Goal: Communication & Community: Answer question/provide support

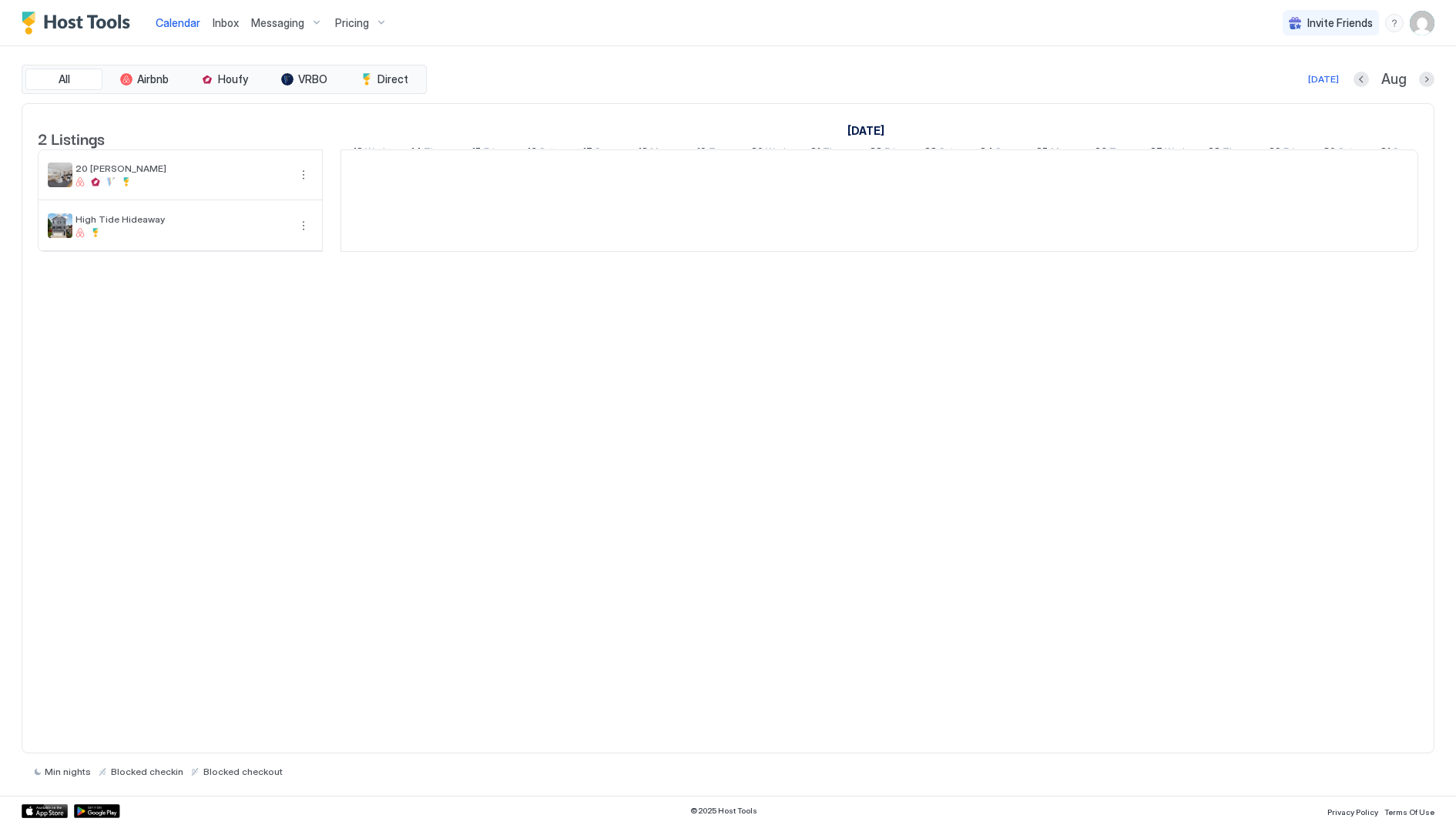
scroll to position [0, 856]
click at [981, 83] on div "[DATE] Aug" at bounding box center [932, 79] width 1004 height 19
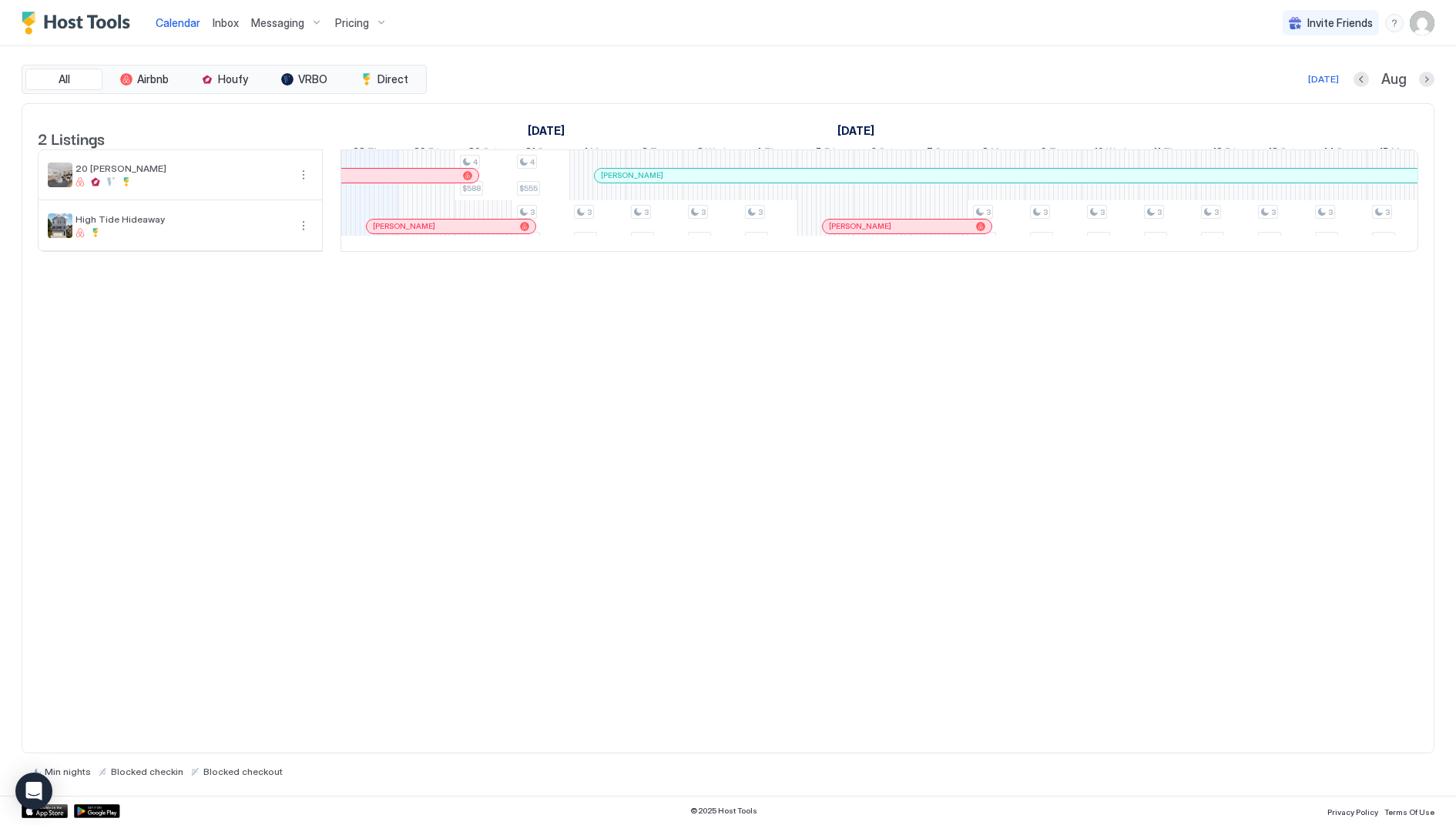
click at [582, 370] on div "2 Listings [DATE] [DATE] [DATE] 13 Wed 14 Thu 15 Fri 16 Sat 17 Sun 18 Mon 19 Tu…" at bounding box center [728, 428] width 1413 height 651
click at [612, 182] on div at bounding box center [613, 175] width 12 height 12
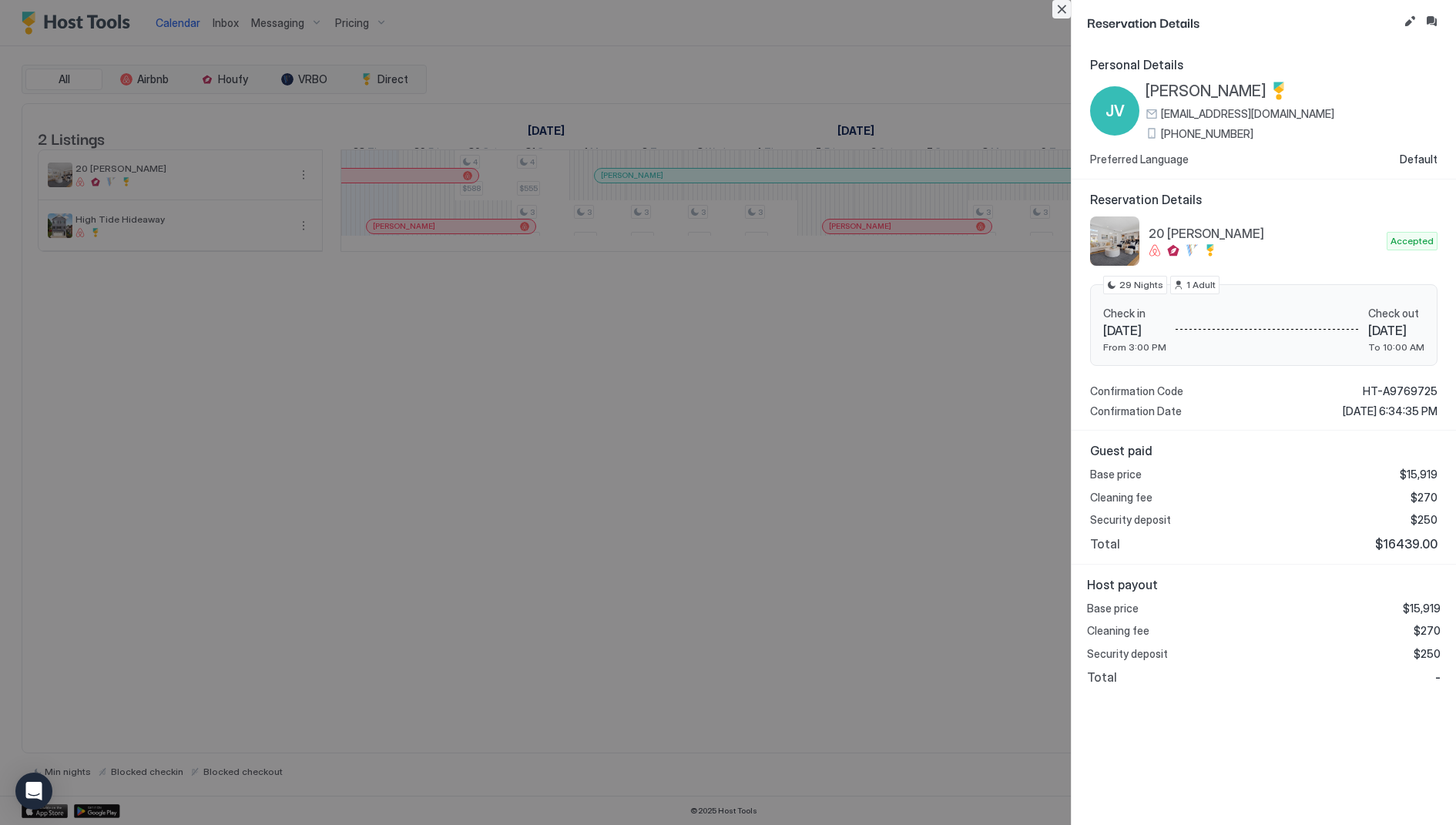
click at [1065, 11] on button "Close" at bounding box center [1062, 9] width 19 height 19
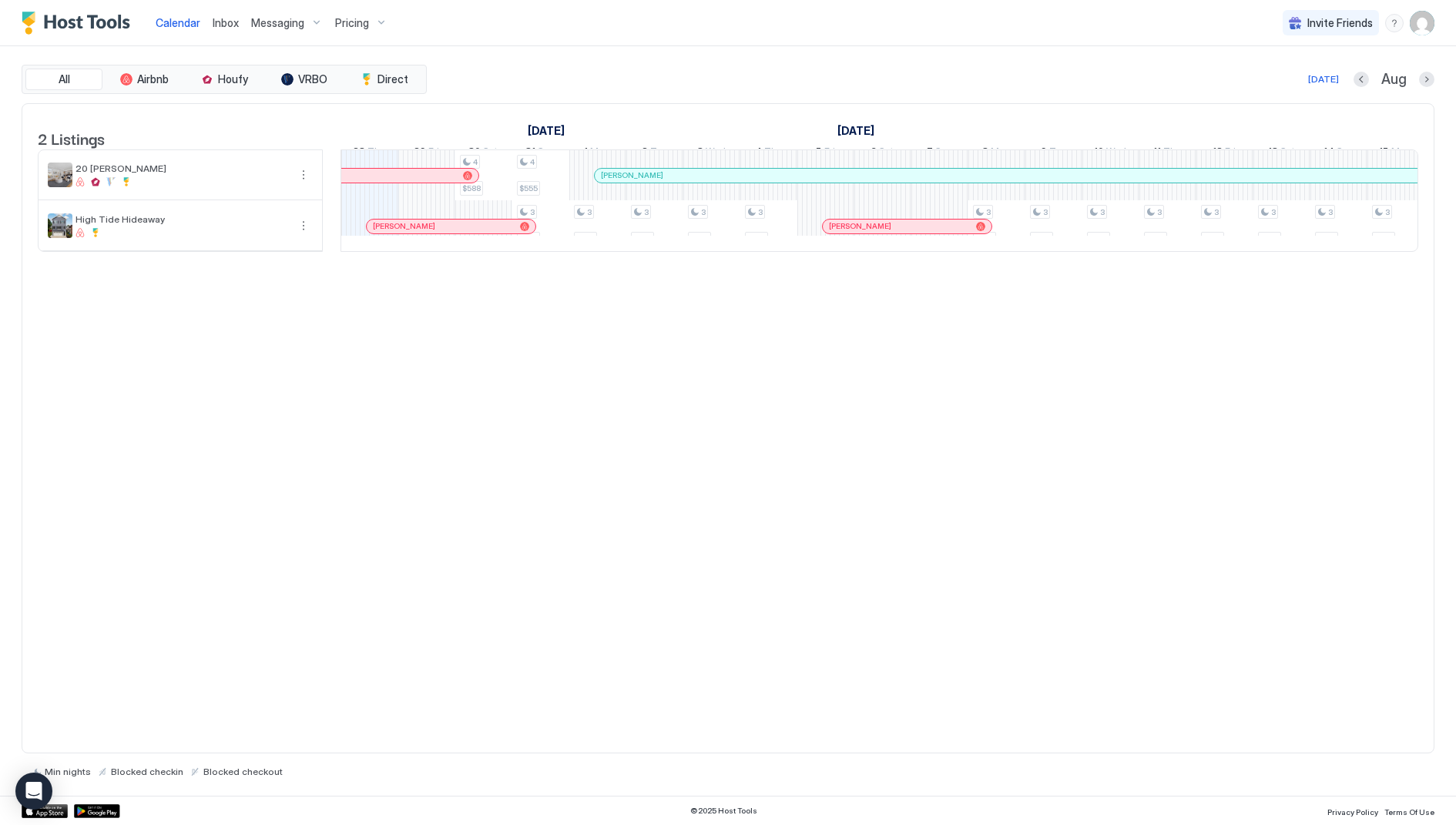
click at [275, 22] on span "Messaging" at bounding box center [277, 23] width 53 height 14
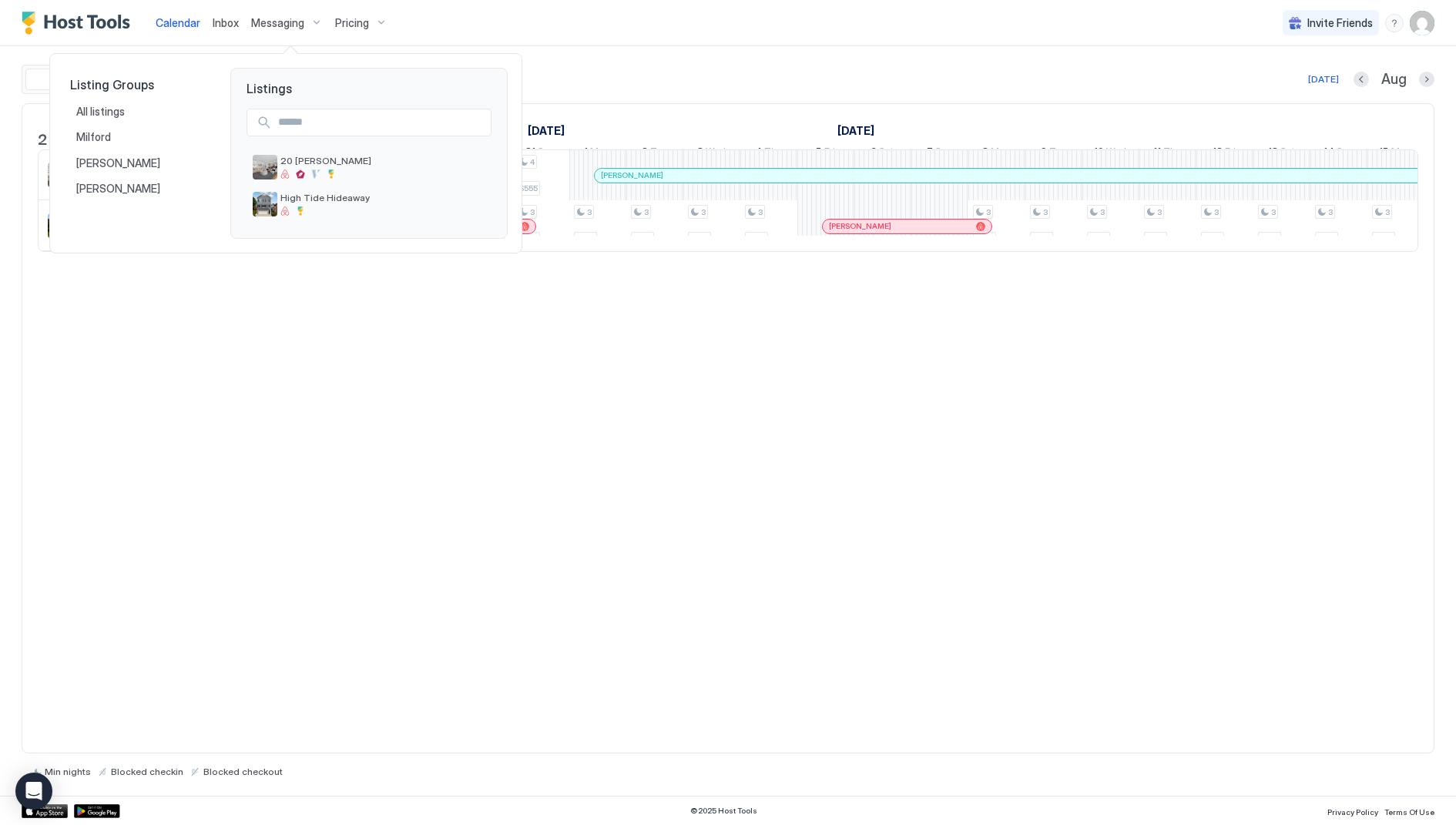
click at [231, 26] on div at bounding box center [728, 412] width 1456 height 825
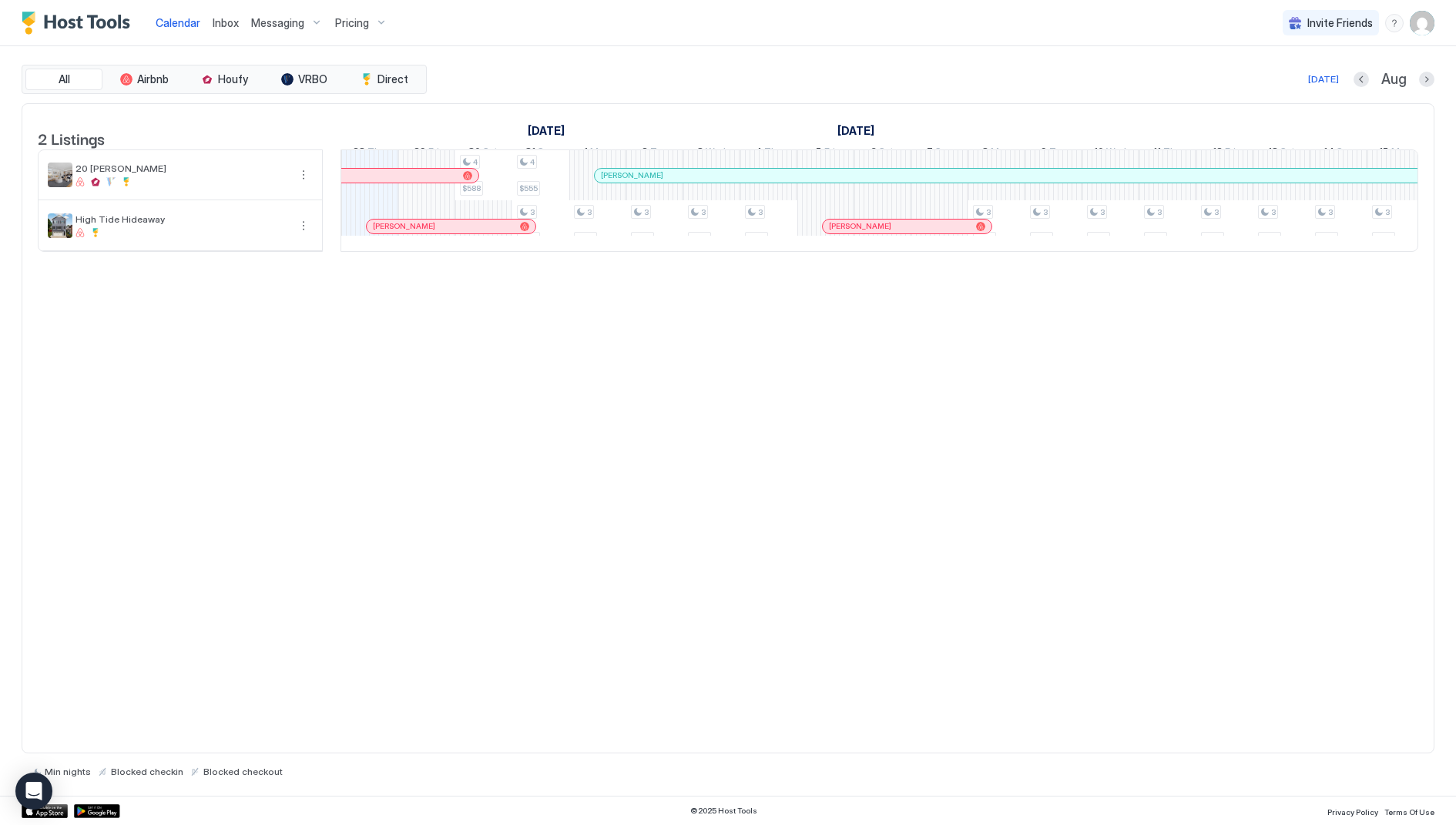
click at [231, 26] on span "Inbox" at bounding box center [226, 23] width 26 height 13
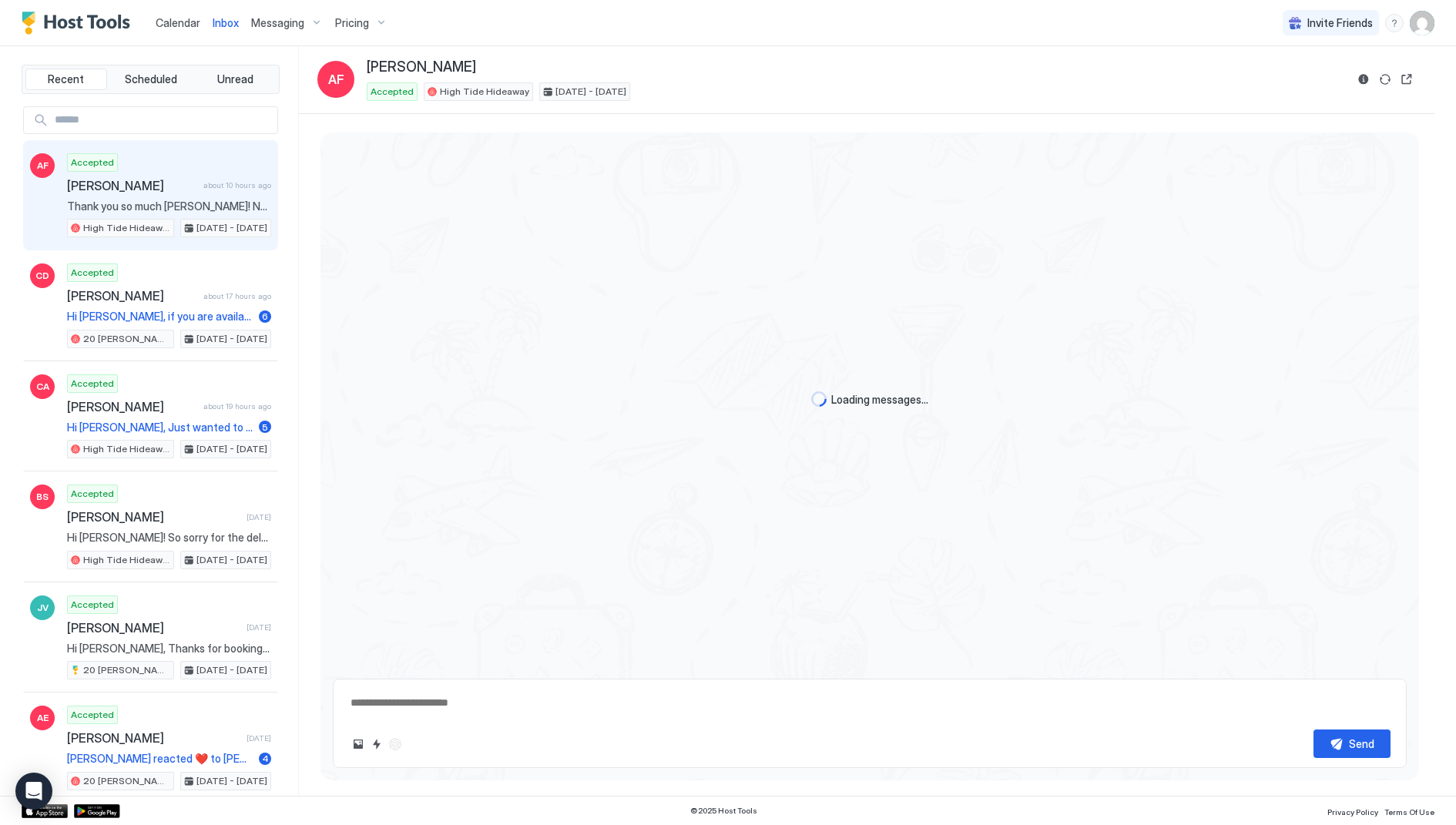
scroll to position [2199, 0]
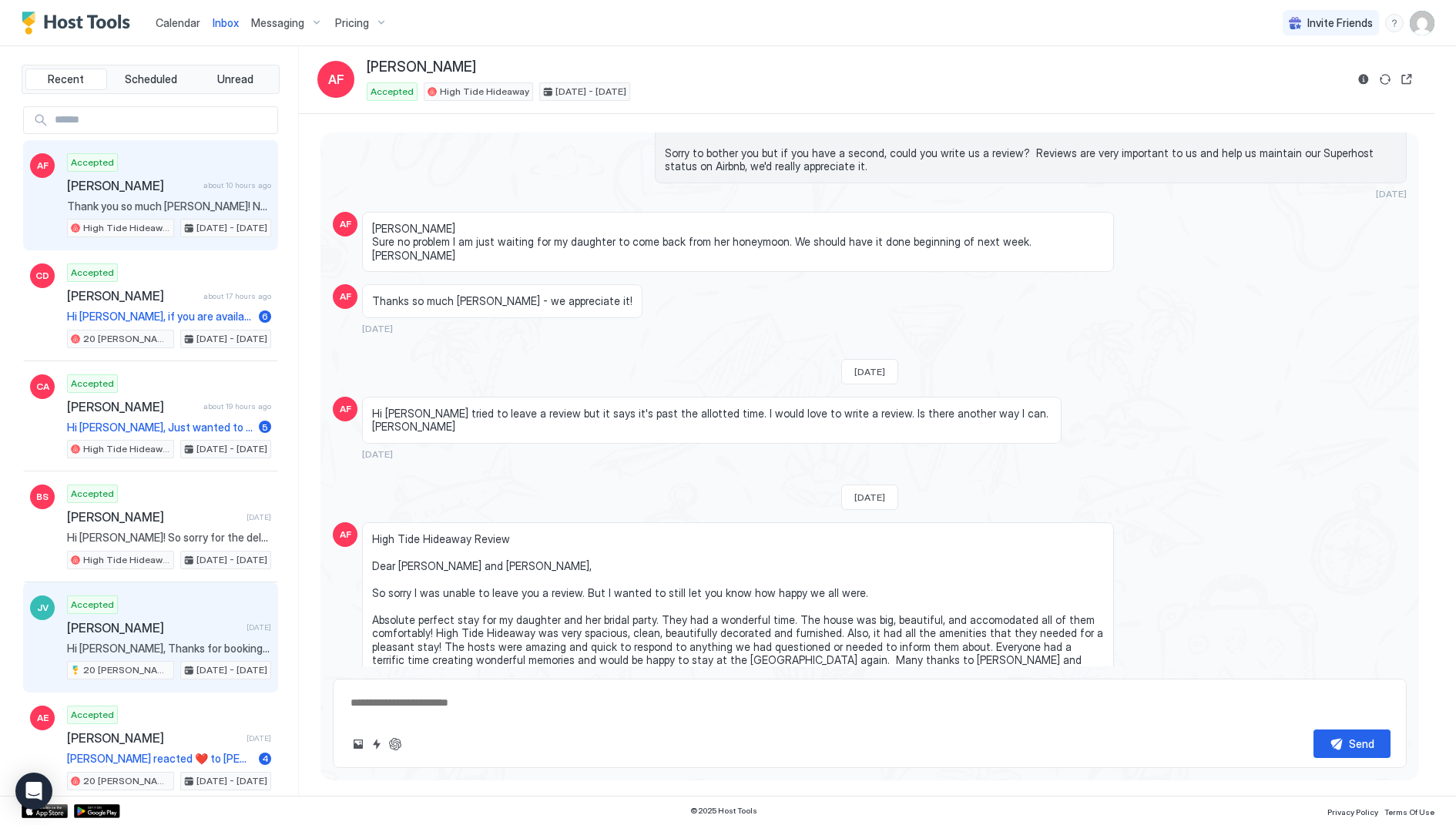
click at [168, 620] on span "[PERSON_NAME]" at bounding box center [154, 627] width 173 height 16
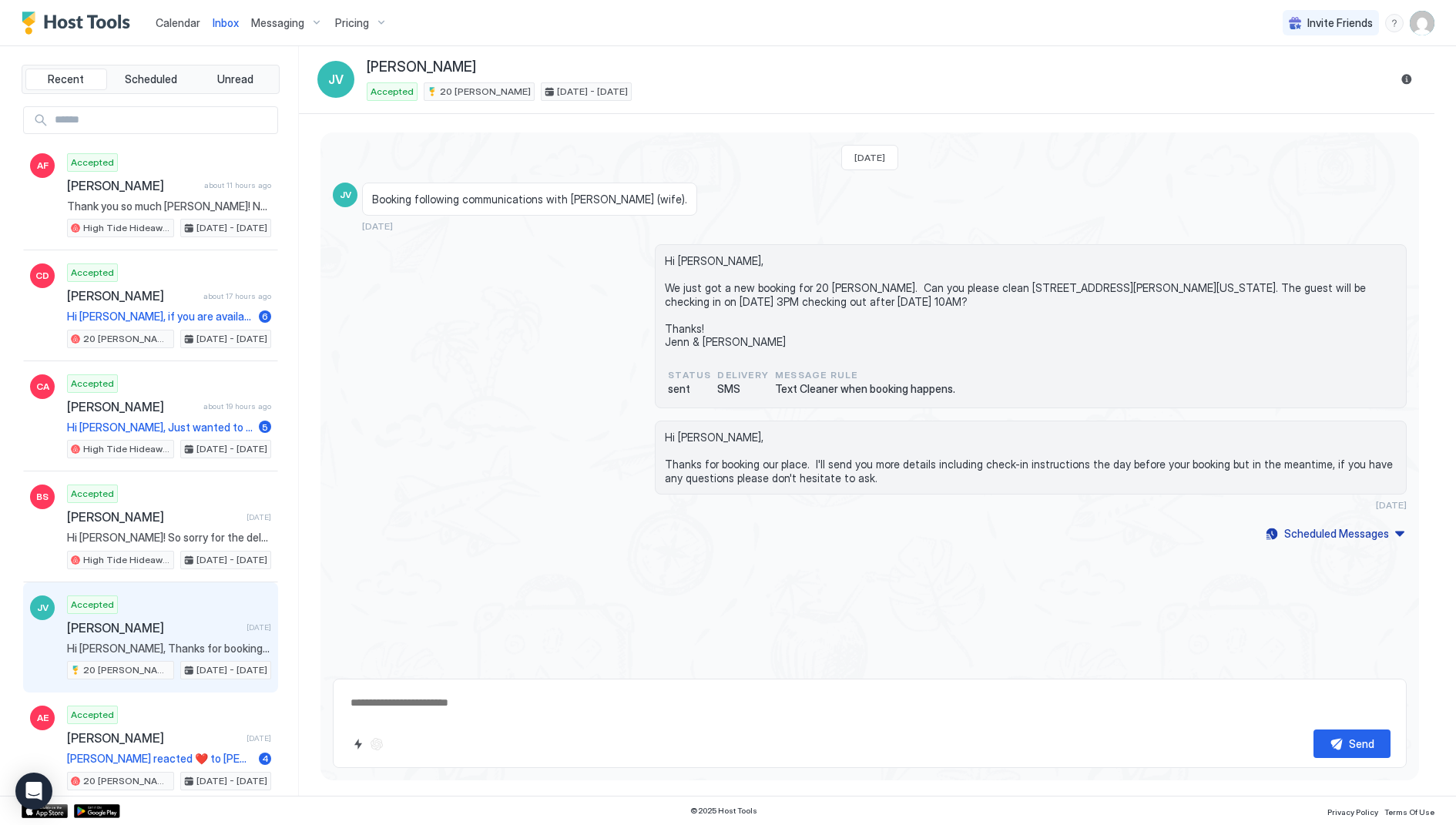
type textarea "*"
